Goal: Task Accomplishment & Management: Manage account settings

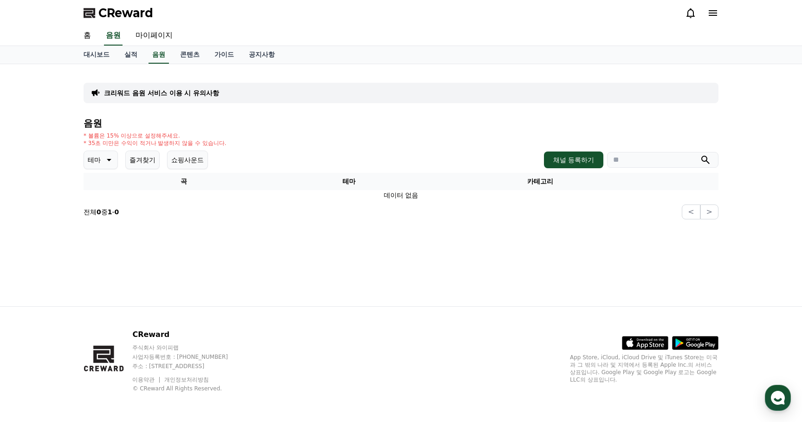
click at [176, 90] on p "크리워드 음원 서비스 이용 시 유의사항" at bounding box center [161, 92] width 115 height 9
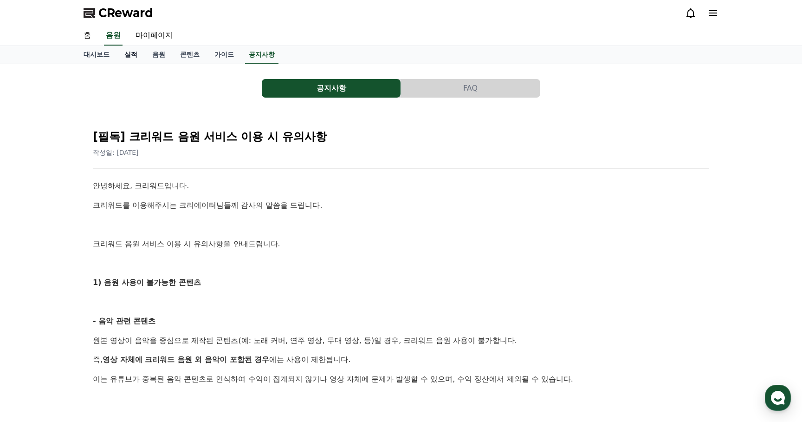
click at [129, 52] on link "실적" at bounding box center [131, 55] width 28 height 18
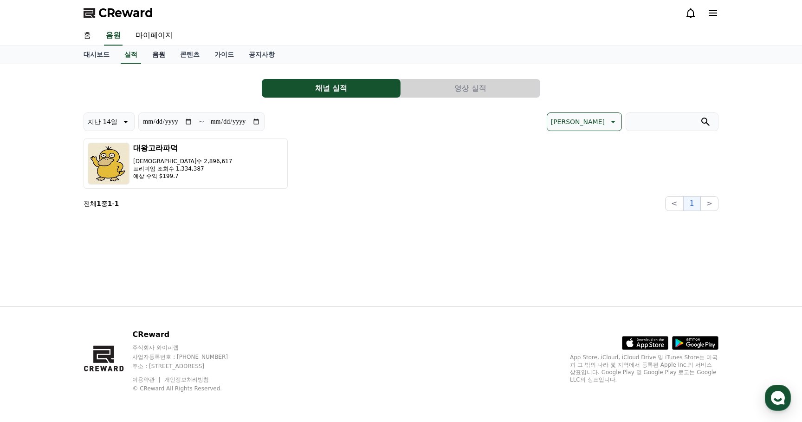
click at [157, 52] on link "음원" at bounding box center [159, 55] width 28 height 18
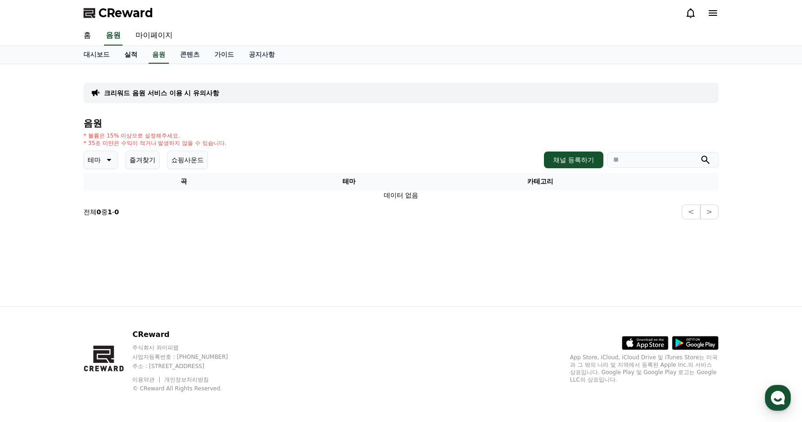
click at [124, 56] on link "실적" at bounding box center [131, 55] width 28 height 18
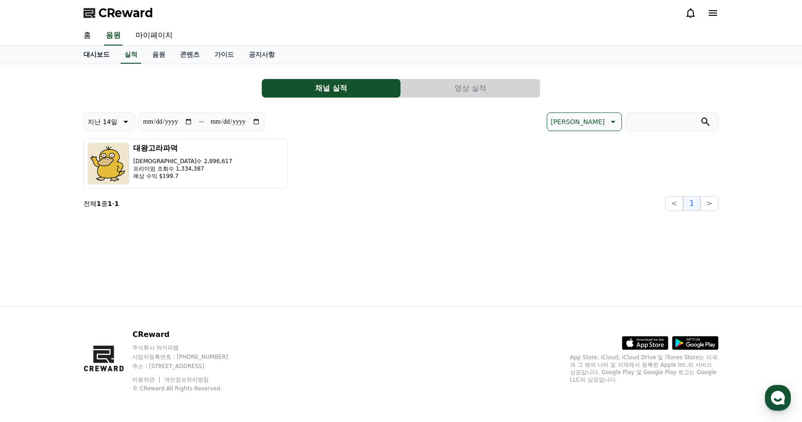
click at [89, 54] on link "대시보드" at bounding box center [96, 55] width 41 height 18
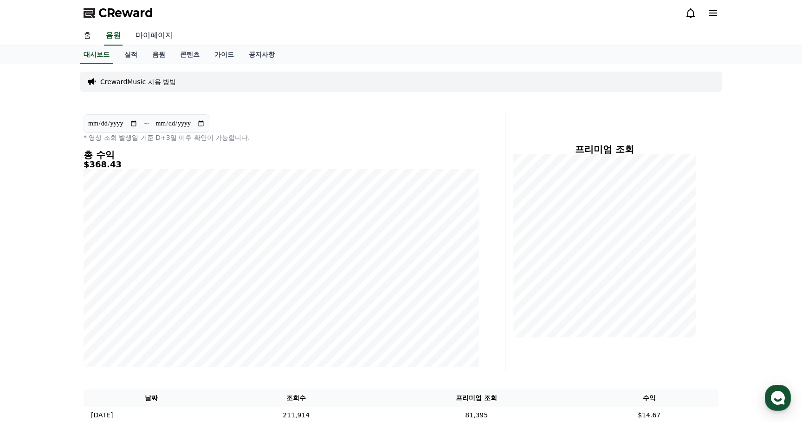
click at [152, 36] on link "마이페이지" at bounding box center [154, 35] width 52 height 19
select select "**********"
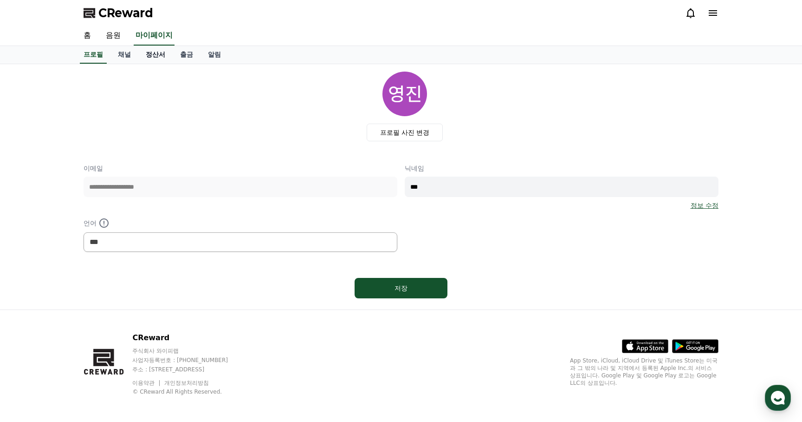
click at [152, 55] on link "정산서" at bounding box center [155, 55] width 34 height 18
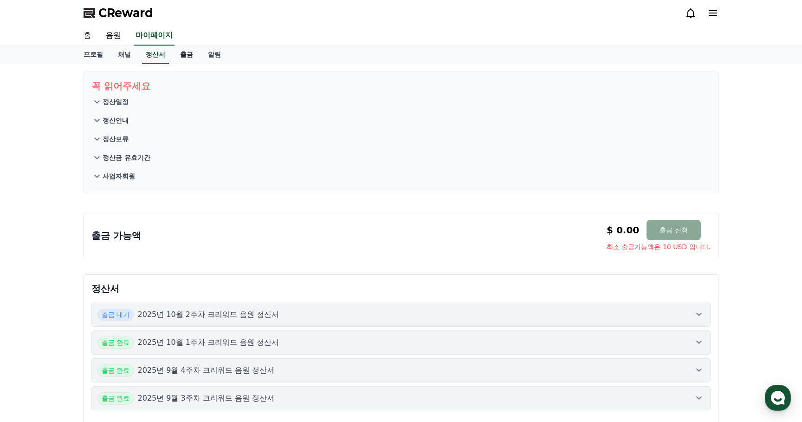
click at [178, 58] on link "출금" at bounding box center [187, 55] width 28 height 18
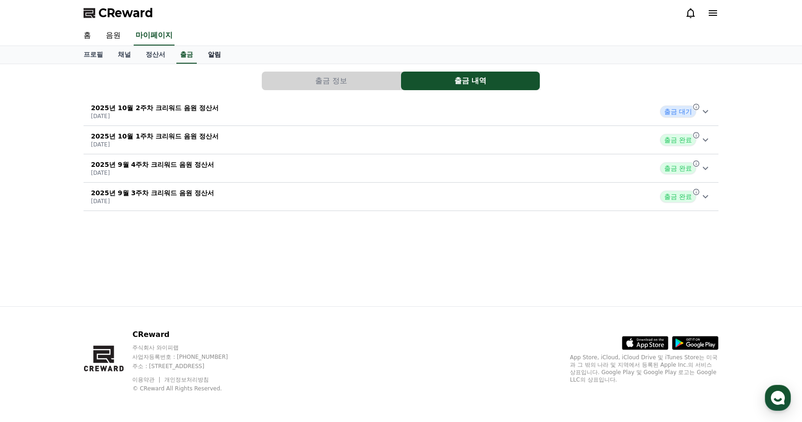
click at [201, 59] on link "알림" at bounding box center [215, 55] width 28 height 18
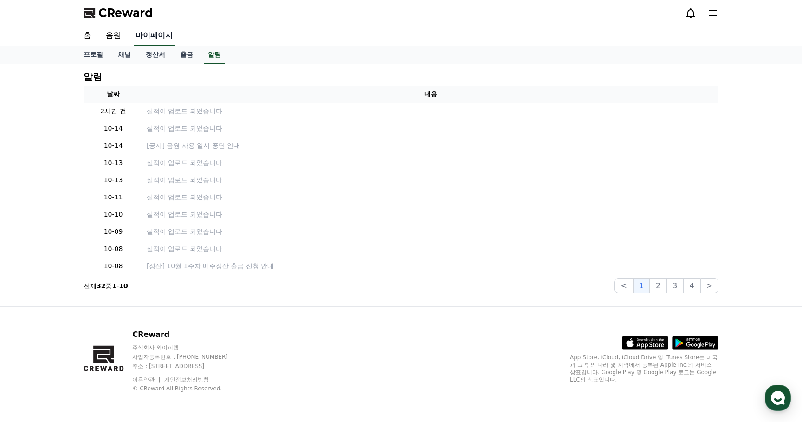
click at [138, 36] on link "마이페이지" at bounding box center [154, 35] width 41 height 19
select select "**********"
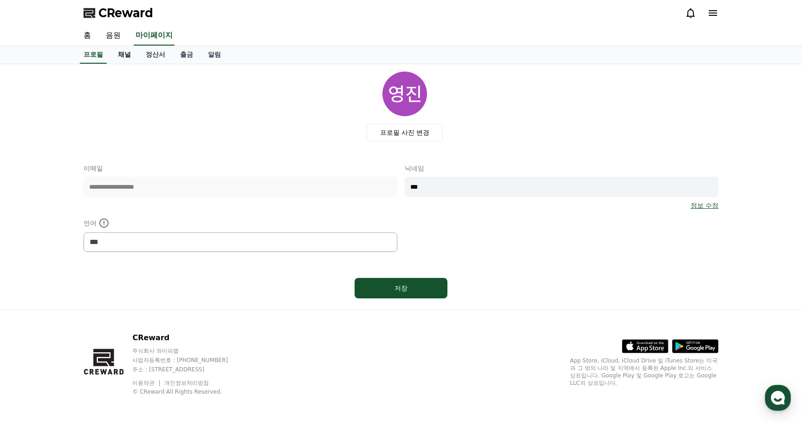
click at [125, 53] on link "채널" at bounding box center [124, 55] width 28 height 18
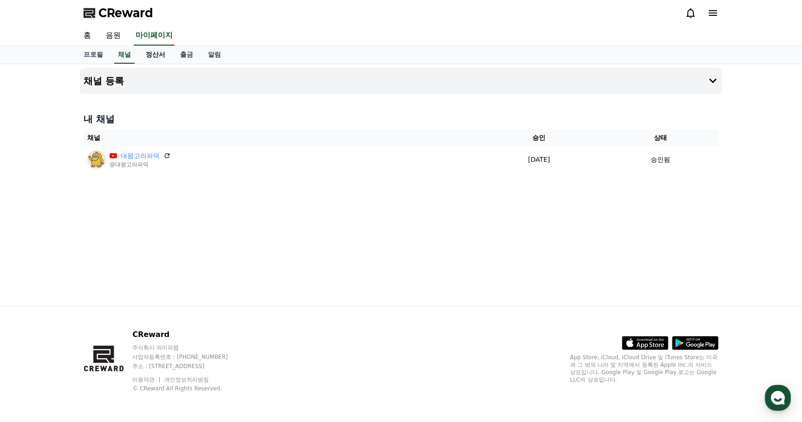
click at [151, 53] on link "정산서" at bounding box center [155, 55] width 34 height 18
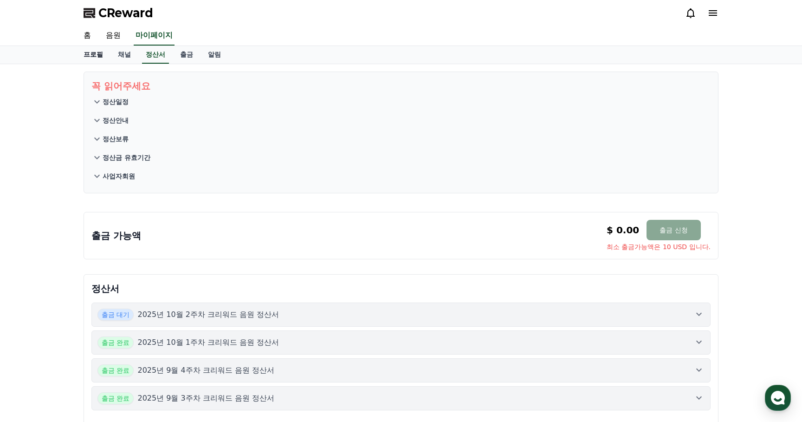
click at [99, 54] on link "프로필" at bounding box center [93, 55] width 34 height 18
select select "**********"
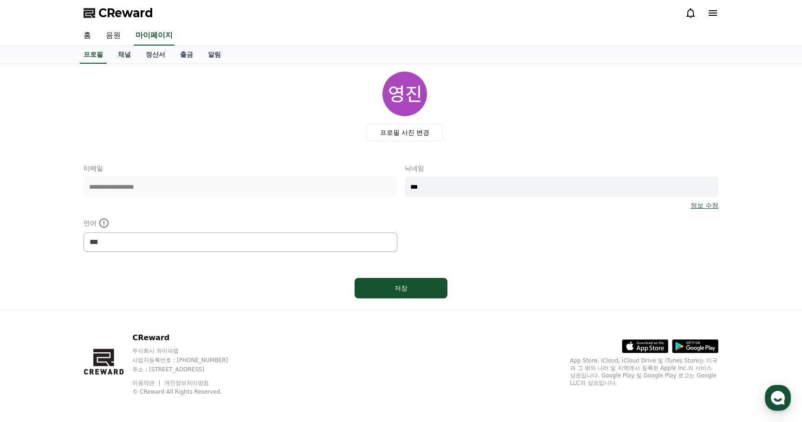
click at [108, 42] on link "음원" at bounding box center [113, 35] width 30 height 19
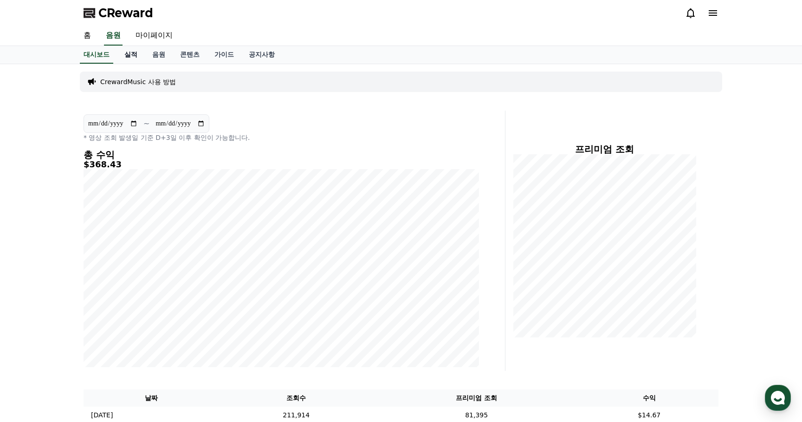
click at [131, 59] on link "실적" at bounding box center [131, 55] width 28 height 18
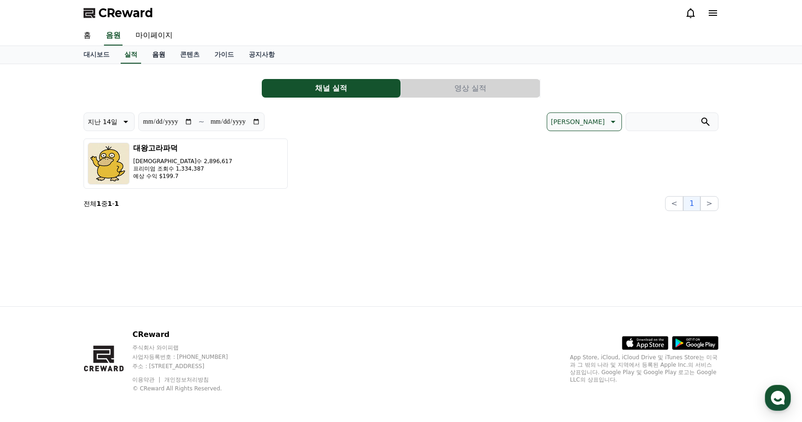
click at [148, 57] on link "음원" at bounding box center [159, 55] width 28 height 18
